Goal: Book appointment/travel/reservation

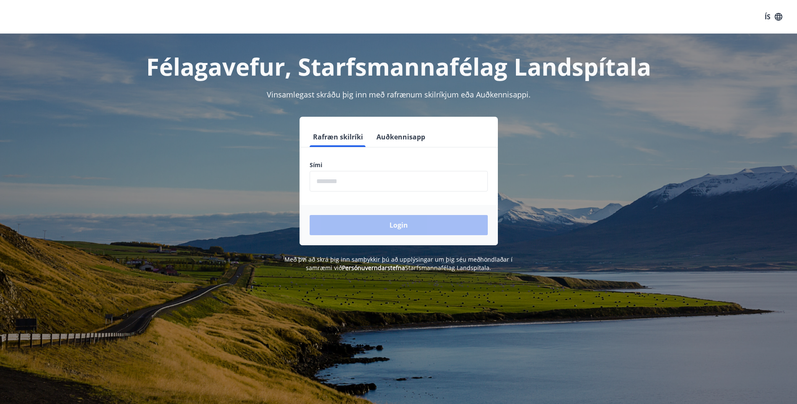
click at [355, 182] on input "phone" at bounding box center [399, 181] width 178 height 21
type input "*******"
drag, startPoint x: 363, startPoint y: 181, endPoint x: 206, endPoint y: 180, distance: 157.2
click at [206, 181] on div "Rafræn skilríki Auðkennisapp Sími ​ Login" at bounding box center [398, 181] width 585 height 129
type input "********"
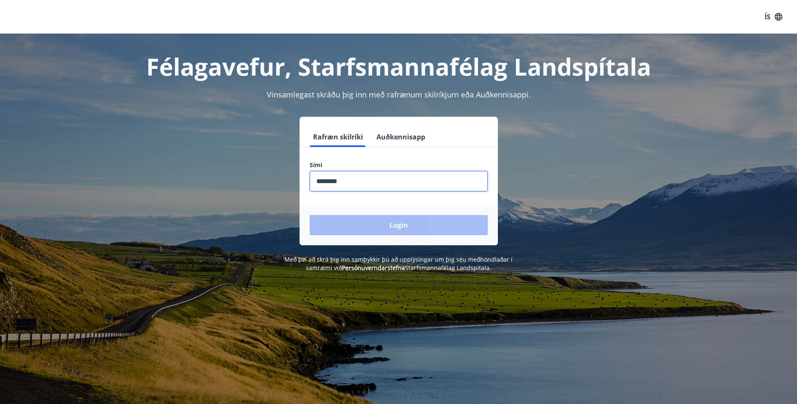
click at [310, 215] on button "Login" at bounding box center [399, 225] width 178 height 20
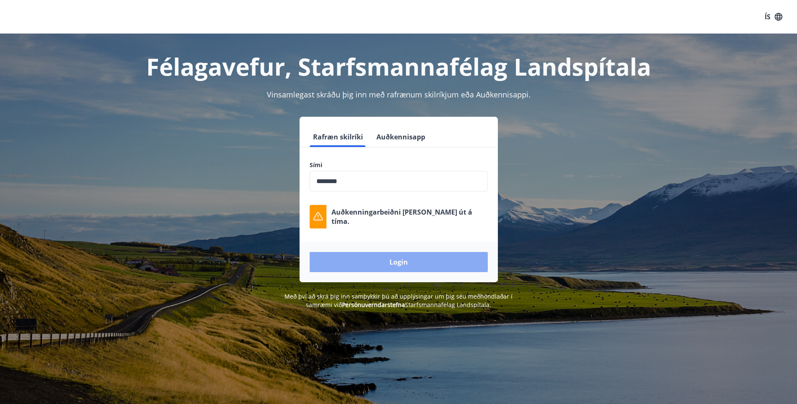
click at [419, 262] on button "Login" at bounding box center [399, 262] width 178 height 20
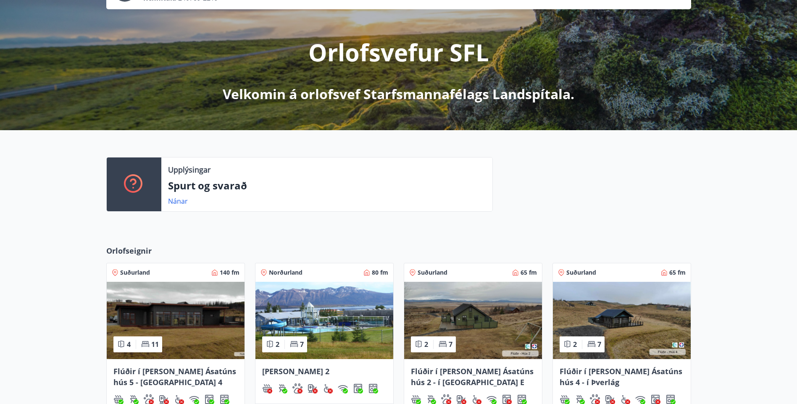
scroll to position [238, 0]
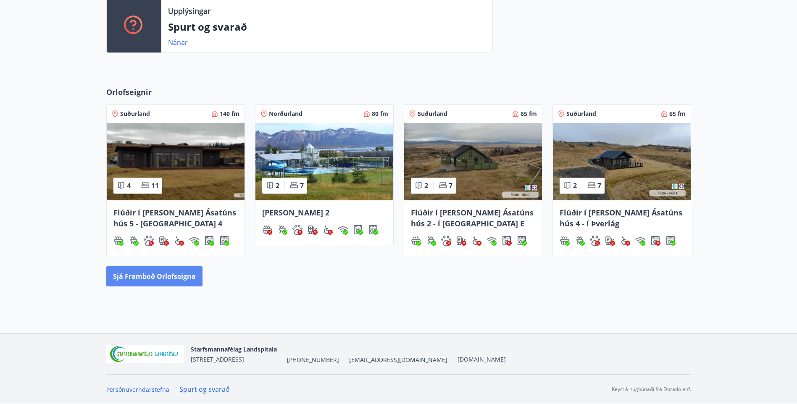
click at [153, 277] on button "Sjá framboð orlofseigna" at bounding box center [154, 276] width 96 height 20
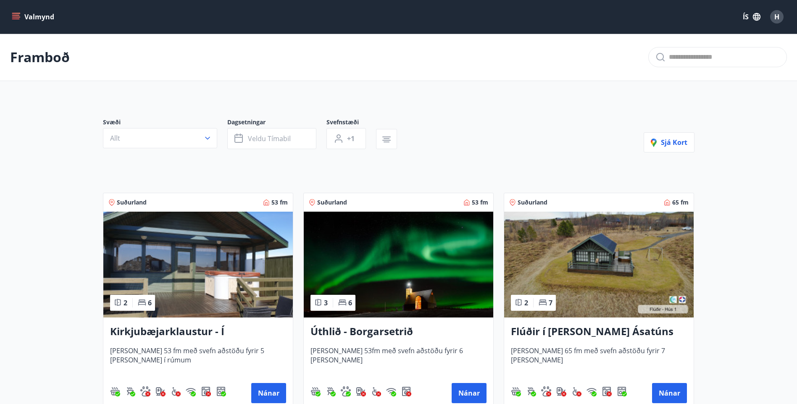
click at [402, 263] on img at bounding box center [399, 265] width 190 height 106
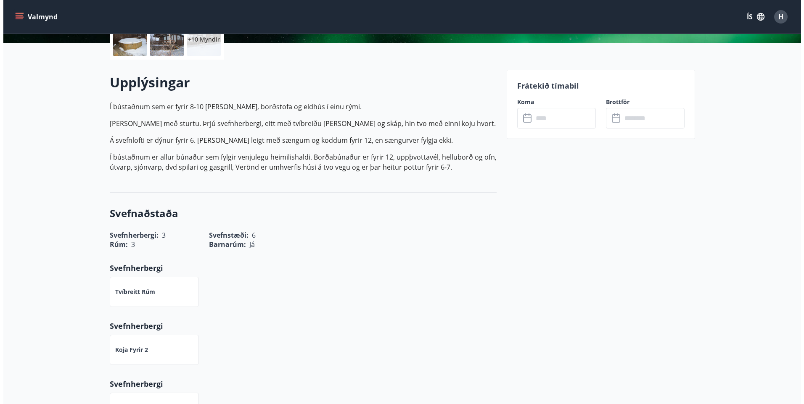
scroll to position [210, 0]
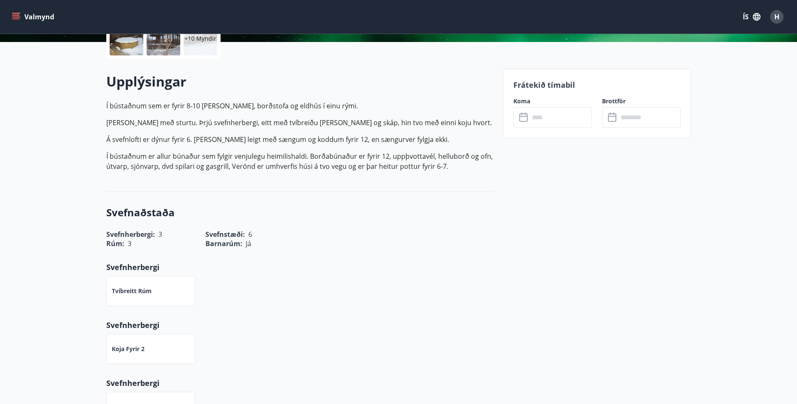
click at [547, 122] on input "text" at bounding box center [561, 117] width 63 height 21
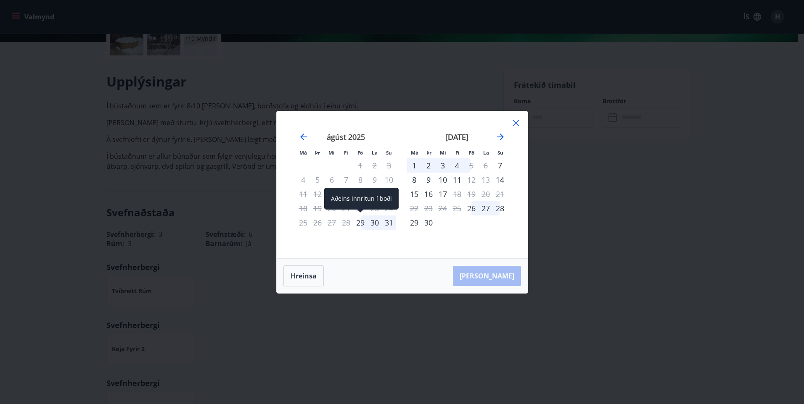
click at [361, 223] on div "29" at bounding box center [360, 223] width 14 height 14
click at [389, 225] on div "31" at bounding box center [389, 223] width 14 height 14
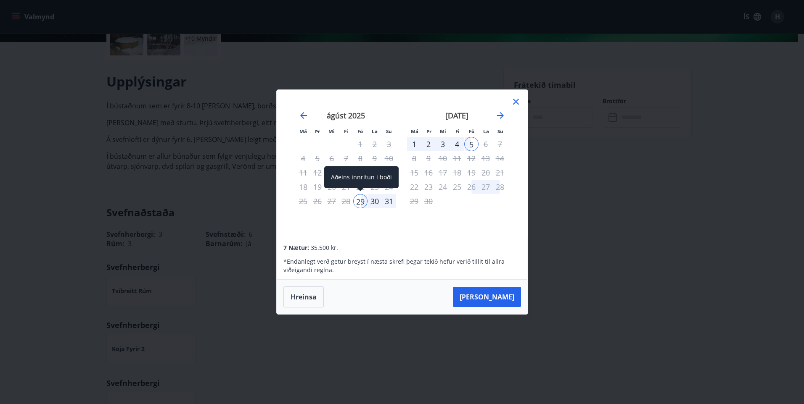
click at [363, 200] on div "29" at bounding box center [360, 201] width 14 height 14
click at [513, 103] on icon at bounding box center [516, 102] width 10 height 10
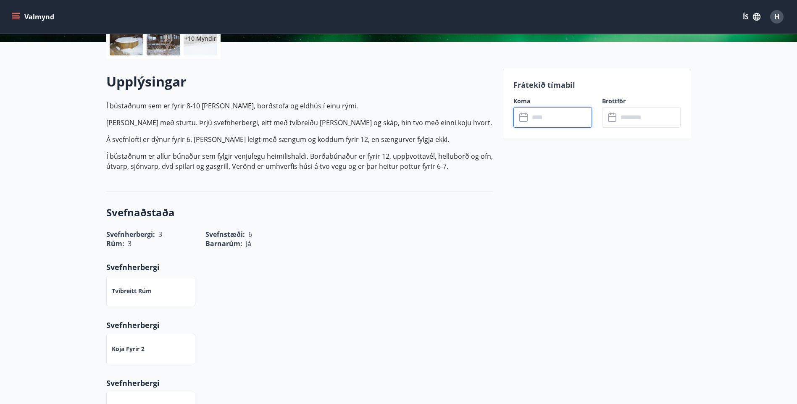
click at [544, 121] on input "text" at bounding box center [561, 117] width 63 height 21
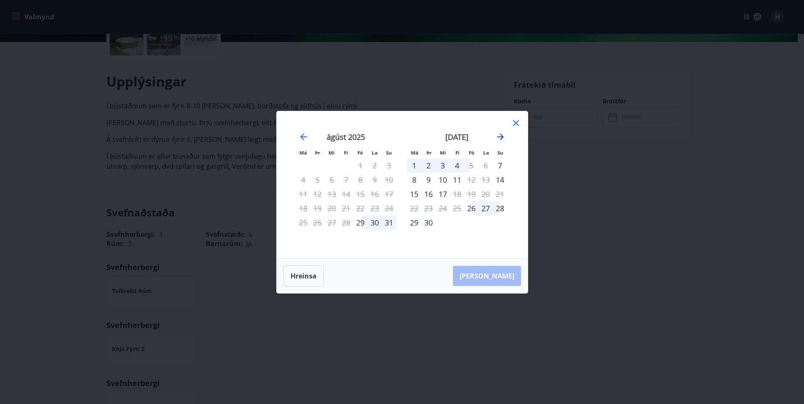
click at [499, 139] on icon "Move forward to switch to the next month." at bounding box center [500, 137] width 10 height 10
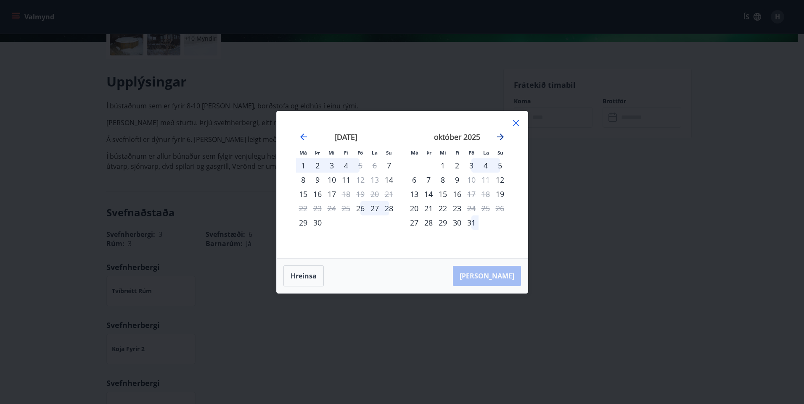
click at [500, 139] on icon "Move forward to switch to the next month." at bounding box center [500, 137] width 7 height 7
click at [503, 138] on icon "Move forward to switch to the next month." at bounding box center [500, 137] width 10 height 10
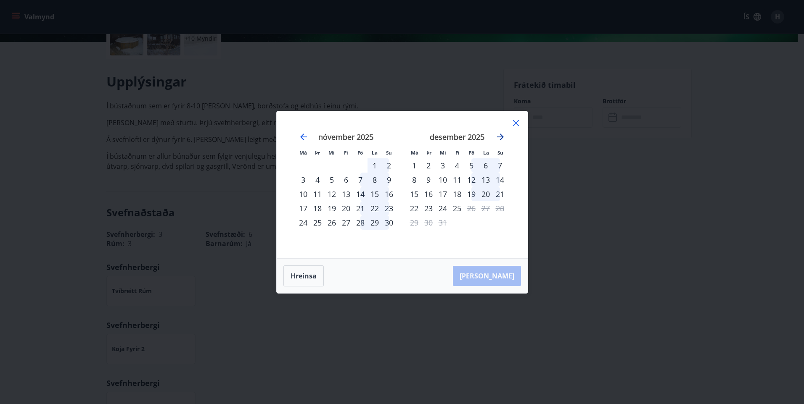
click at [503, 133] on icon "Move forward to switch to the next month." at bounding box center [500, 137] width 10 height 10
click at [302, 136] on icon "Move backward to switch to the previous month." at bounding box center [303, 137] width 10 height 10
